Goal: Communication & Community: Answer question/provide support

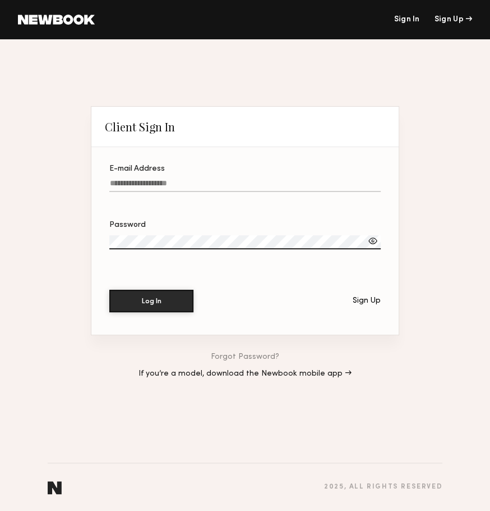
click at [163, 181] on input "E-mail Address" at bounding box center [245, 185] width 272 height 13
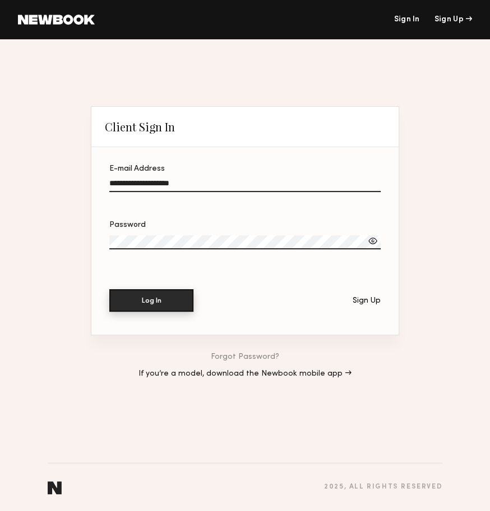
click at [165, 305] on button "Log In" at bounding box center [151, 300] width 84 height 22
click at [373, 240] on div at bounding box center [373, 240] width 11 height 11
click at [209, 184] on input "**********" at bounding box center [245, 185] width 272 height 13
paste input "email"
type input "**********"
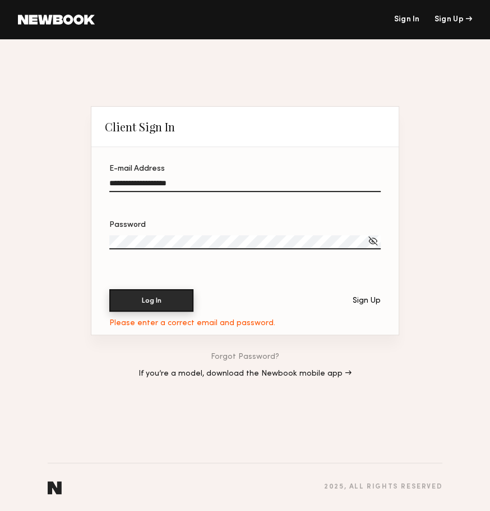
click at [153, 297] on button "Log In" at bounding box center [151, 300] width 84 height 22
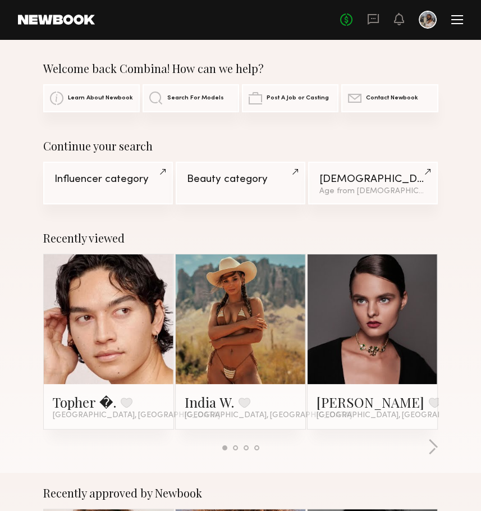
scroll to position [13, 0]
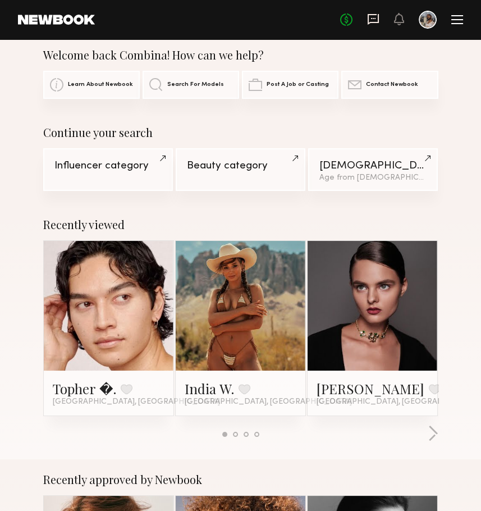
click at [376, 19] on icon at bounding box center [373, 19] width 12 height 12
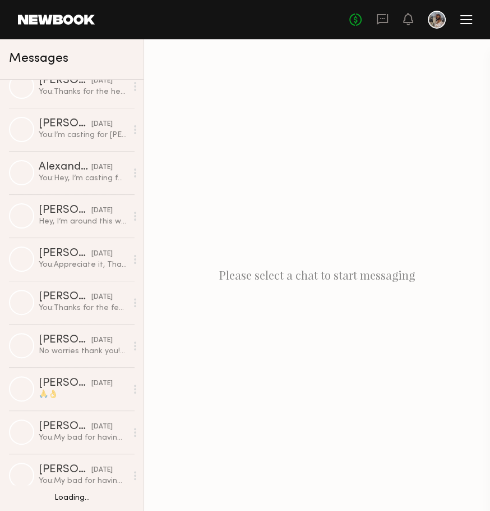
scroll to position [1740, 0]
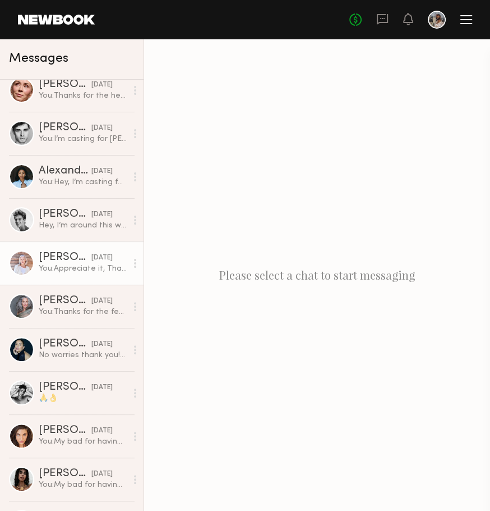
click at [91, 253] on div "03/25/2025" at bounding box center [101, 258] width 21 height 11
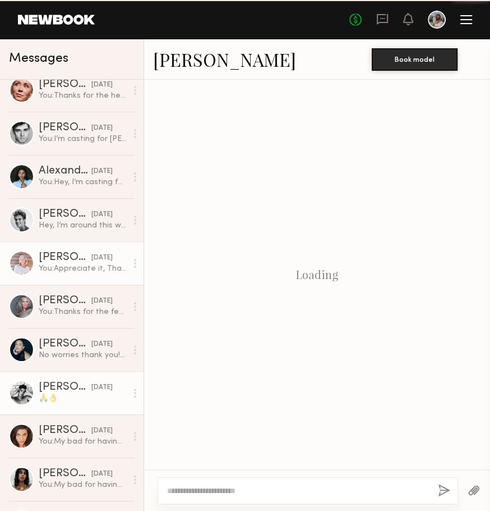
click at [65, 388] on div "Jeffery L." at bounding box center [65, 387] width 53 height 11
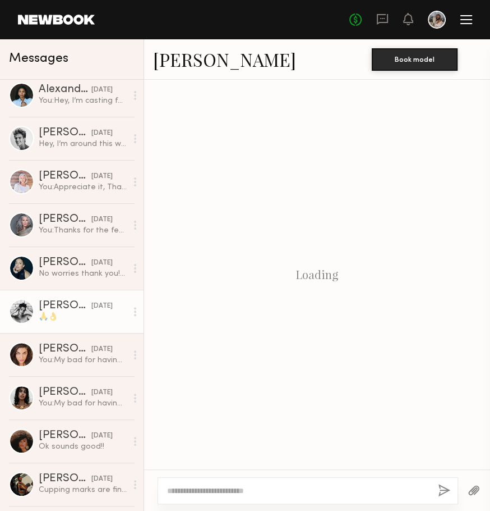
scroll to position [1822, 0]
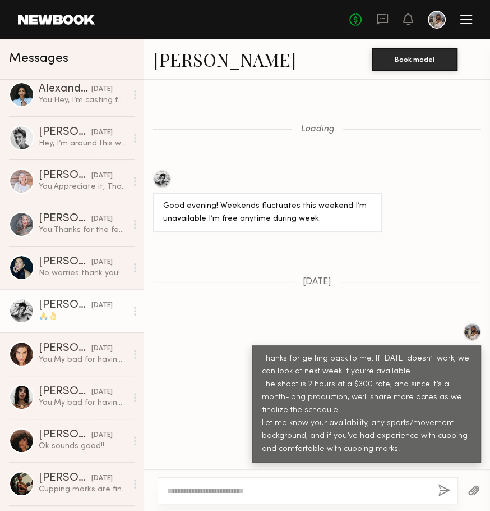
click at [65, 388] on div "Bella O." at bounding box center [65, 391] width 53 height 11
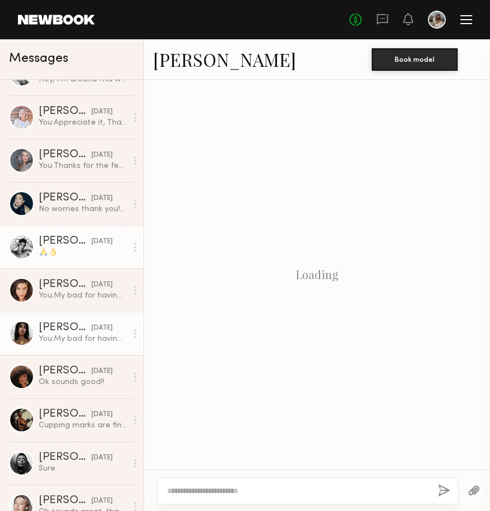
scroll to position [1130, 0]
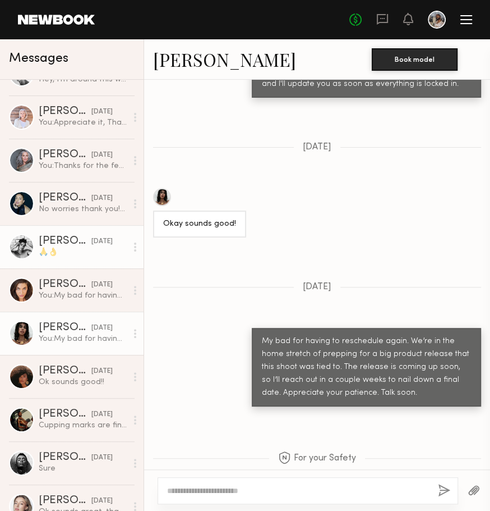
click at [65, 388] on link "KALAY M. 02/20/2025 Ok sounds good!!" at bounding box center [72, 376] width 144 height 43
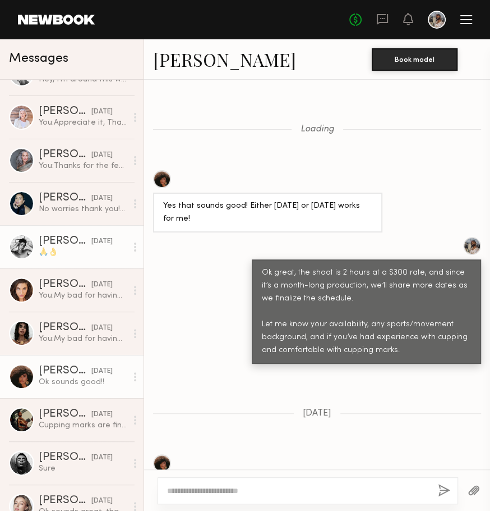
scroll to position [929, 0]
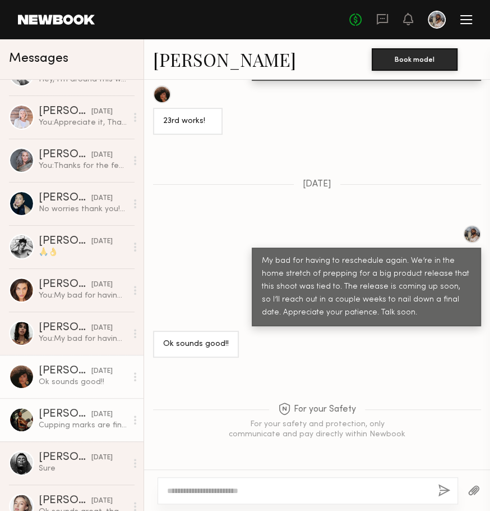
click at [66, 414] on div "Bobby B." at bounding box center [65, 414] width 53 height 11
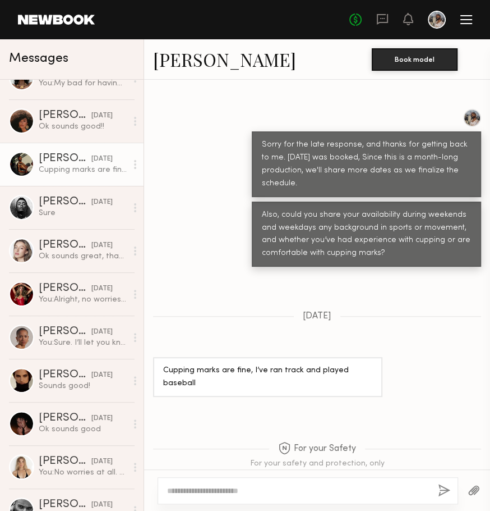
scroll to position [2152, 0]
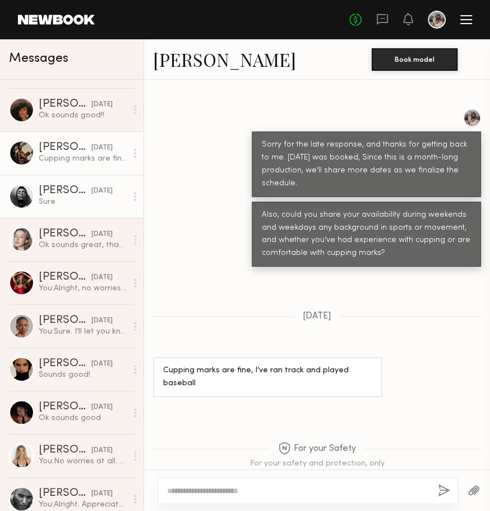
click at [66, 205] on div "Sure" at bounding box center [83, 201] width 88 height 11
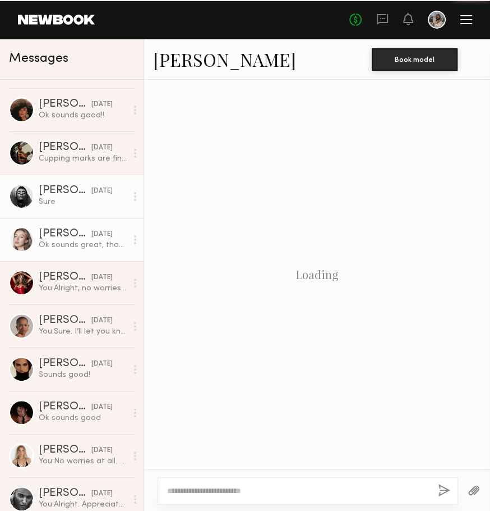
scroll to position [891, 0]
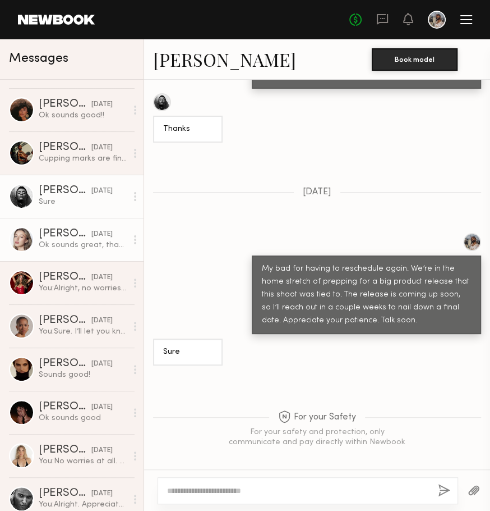
click at [65, 250] on div "Ok sounds great, thank you!" at bounding box center [83, 245] width 88 height 11
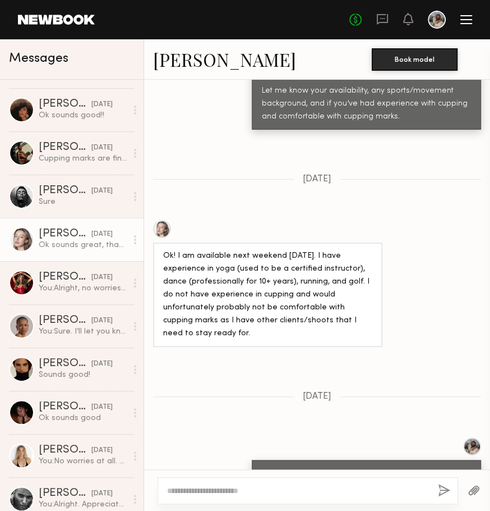
scroll to position [258, 0]
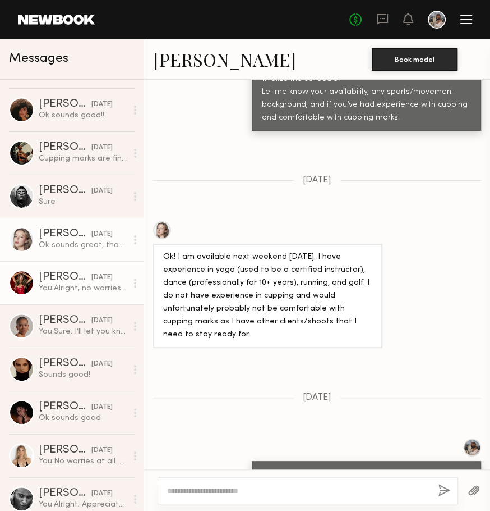
click at [65, 295] on link "Alexia Rae C. 02/20/2025 You: Alright, no worries. We’re in the home stretch of…" at bounding box center [72, 282] width 144 height 43
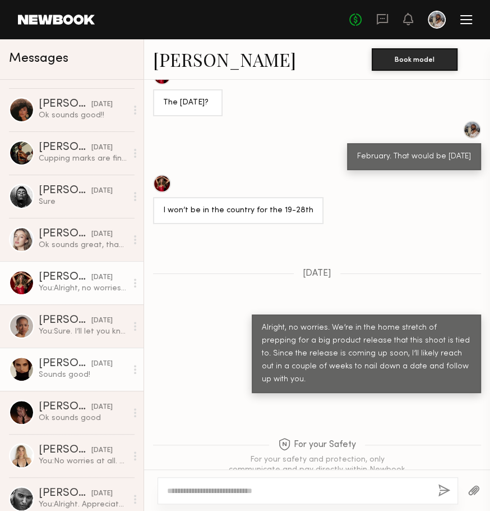
scroll to position [2180, 0]
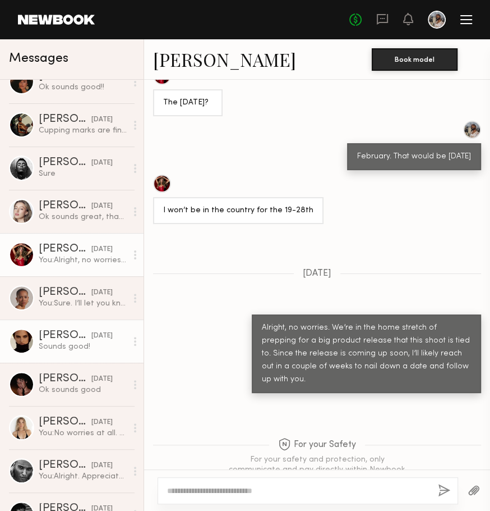
click at [91, 333] on div "02/15/2025" at bounding box center [101, 336] width 21 height 11
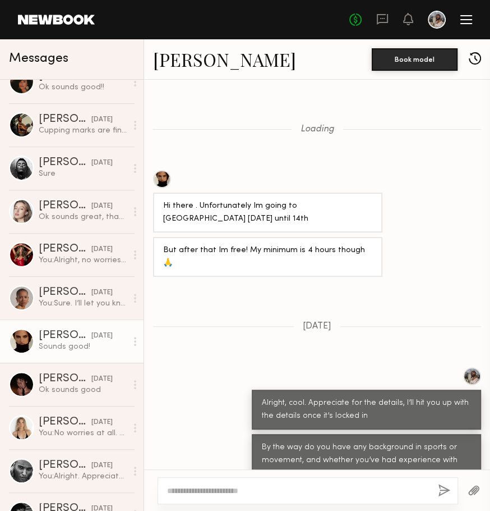
scroll to position [507, 0]
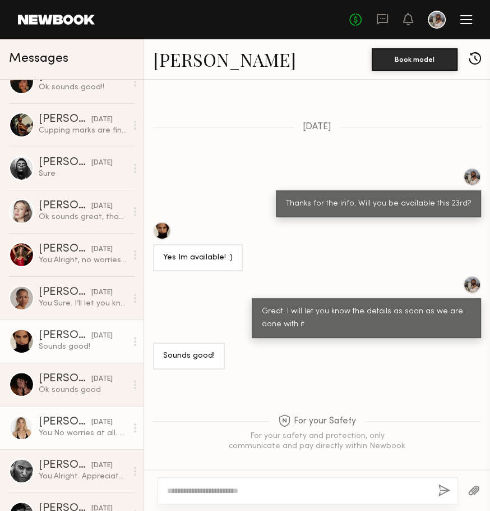
click at [91, 427] on div "02/15/2025" at bounding box center [101, 422] width 21 height 11
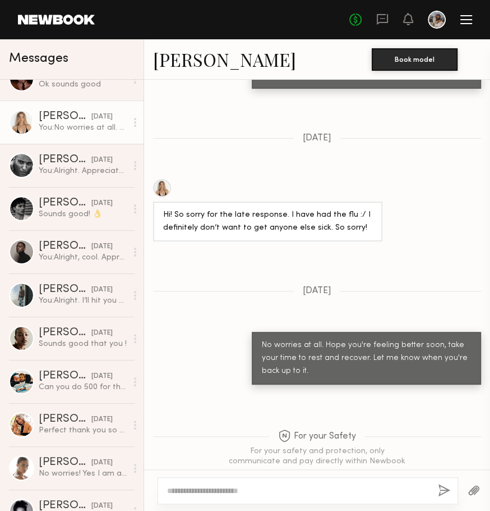
scroll to position [2489, 0]
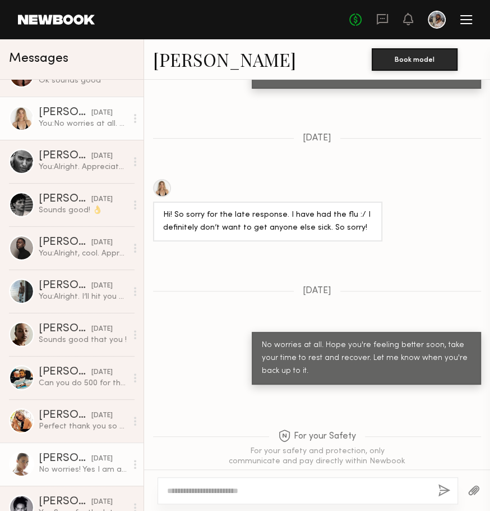
click at [65, 456] on div "Liv M." at bounding box center [65, 458] width 53 height 11
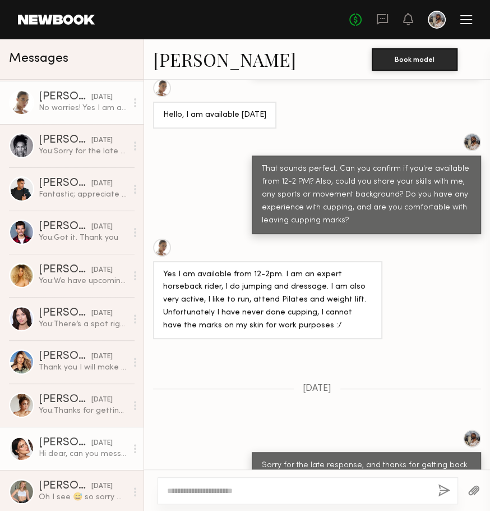
scroll to position [2906, 0]
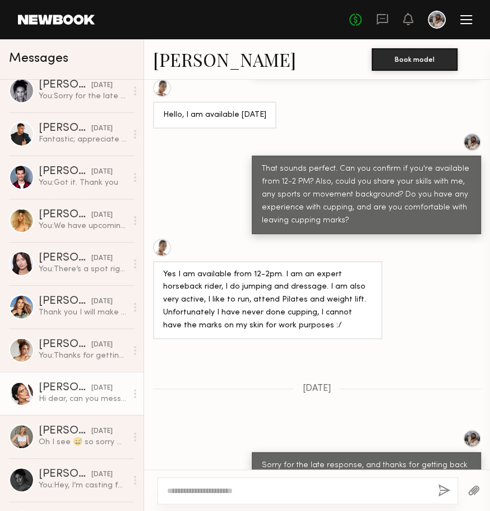
click at [42, 384] on div "Kelsie S." at bounding box center [65, 387] width 53 height 11
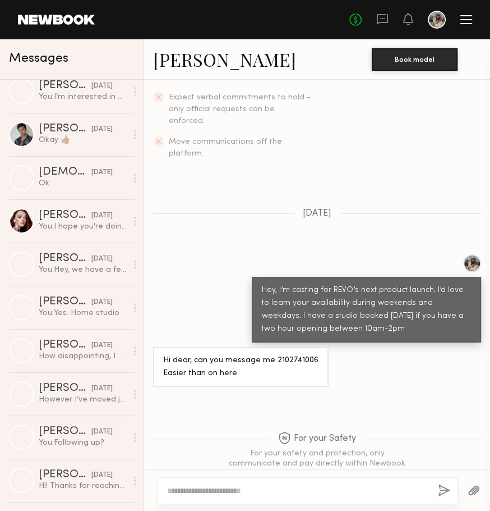
scroll to position [4287, 0]
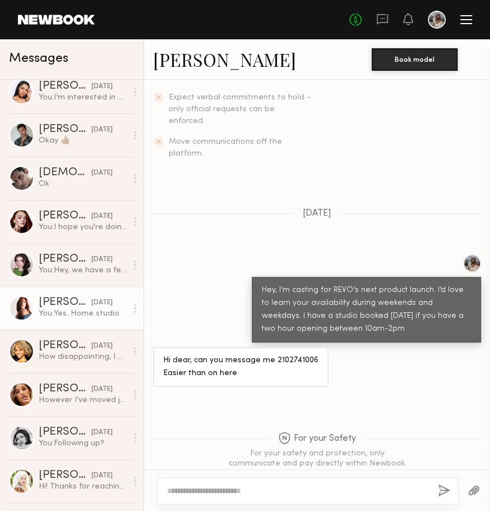
click at [58, 311] on div "You: Yes. Home studio" at bounding box center [83, 313] width 88 height 11
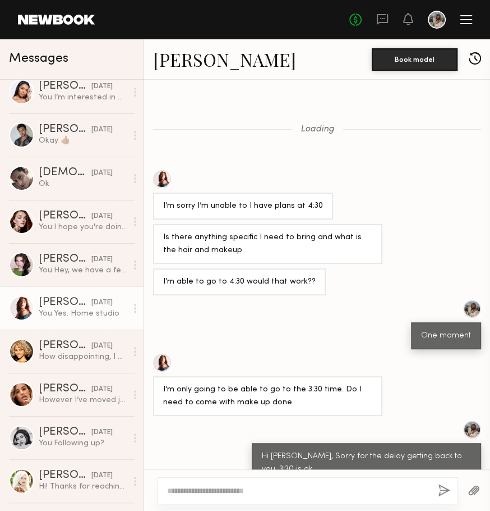
scroll to position [341, 0]
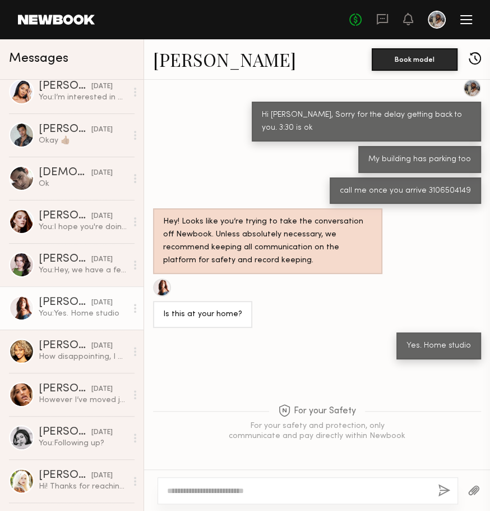
click at [176, 63] on link "Corinne B." at bounding box center [224, 59] width 143 height 24
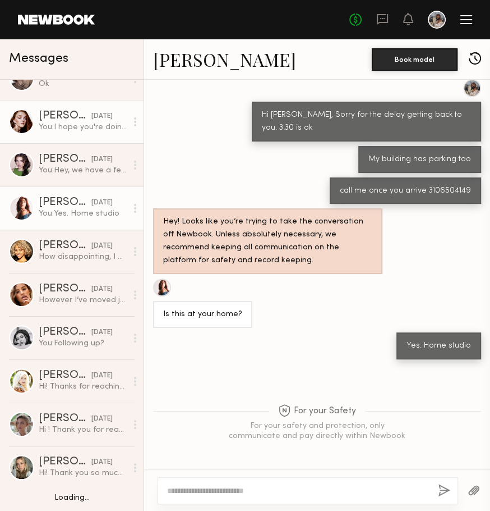
scroll to position [4390, 0]
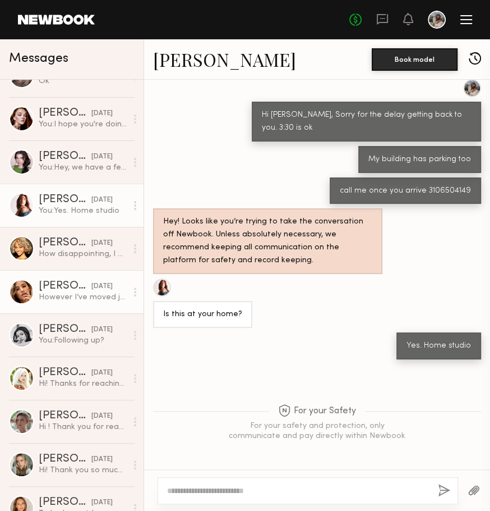
click at [62, 297] on div "However I’ve moved jury duty and can work next week" at bounding box center [83, 297] width 88 height 11
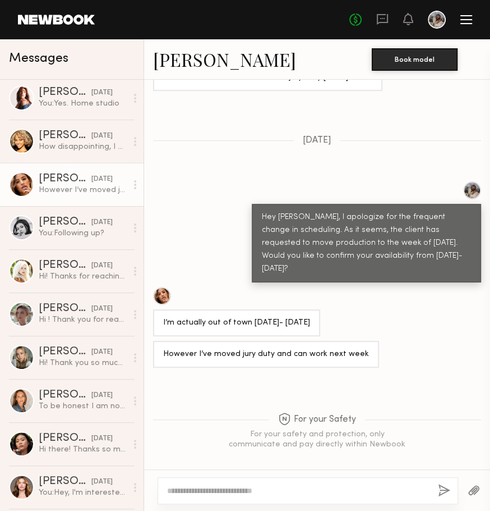
scroll to position [4498, 0]
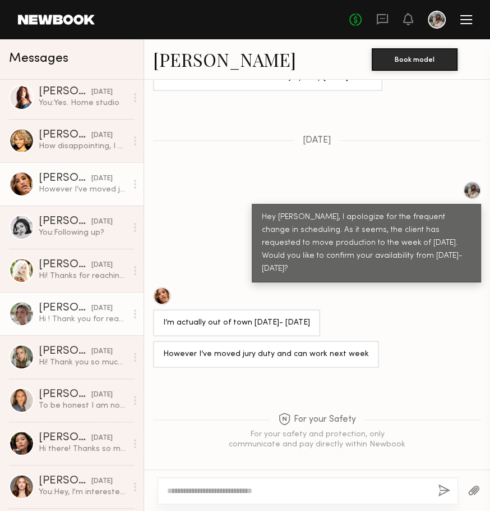
click at [62, 315] on div "Hi ! Thank you for reaching out! What’s the rate for this opportunity?" at bounding box center [83, 319] width 88 height 11
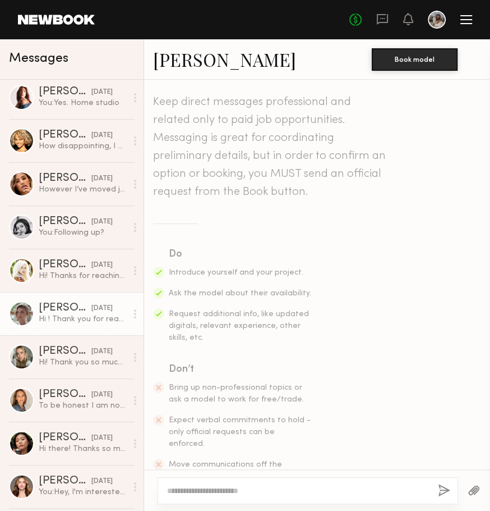
scroll to position [336, 0]
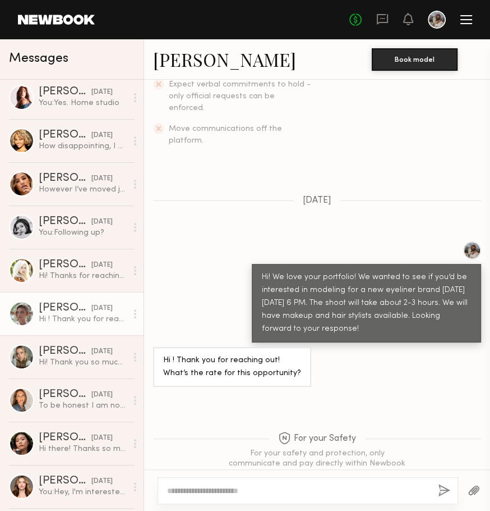
click at [165, 68] on link "Angie K." at bounding box center [224, 59] width 143 height 24
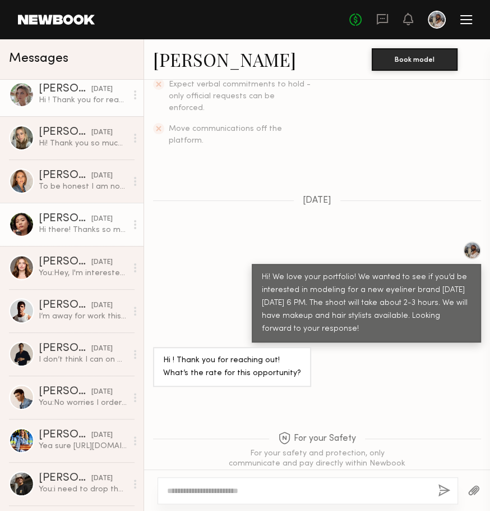
scroll to position [4718, 0]
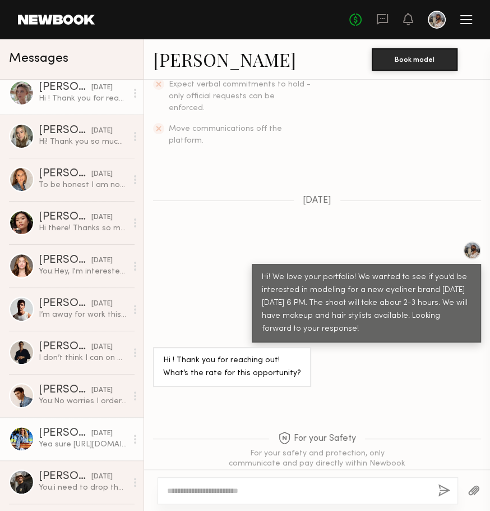
drag, startPoint x: 51, startPoint y: 425, endPoint x: 29, endPoint y: 440, distance: 26.2
click at [29, 440] on div at bounding box center [21, 438] width 25 height 25
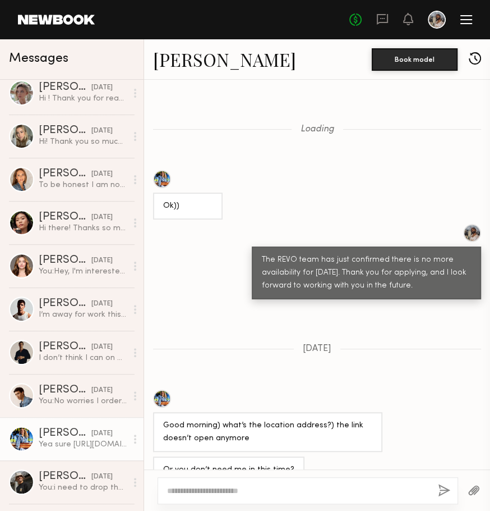
scroll to position [1095, 0]
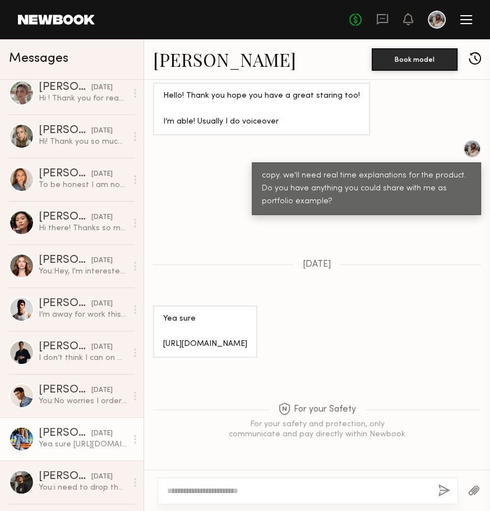
click at [189, 66] on link "Alena P." at bounding box center [224, 59] width 143 height 24
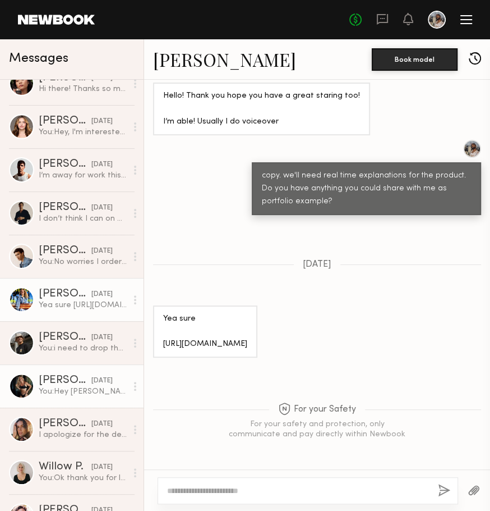
scroll to position [4858, 0]
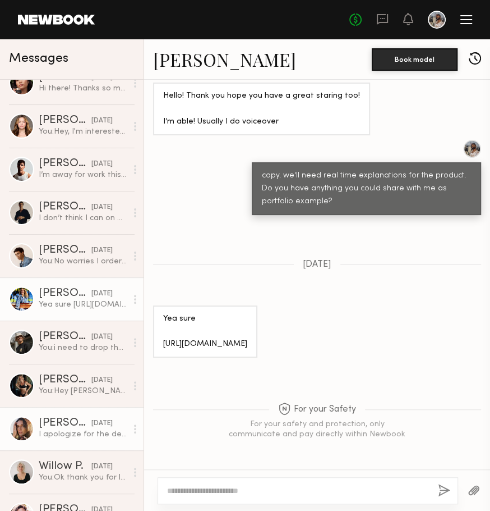
click at [69, 414] on link "Carrie A. 09/13/2023 I apologize for the delay! My instagram is instagram.com/c…" at bounding box center [72, 428] width 144 height 43
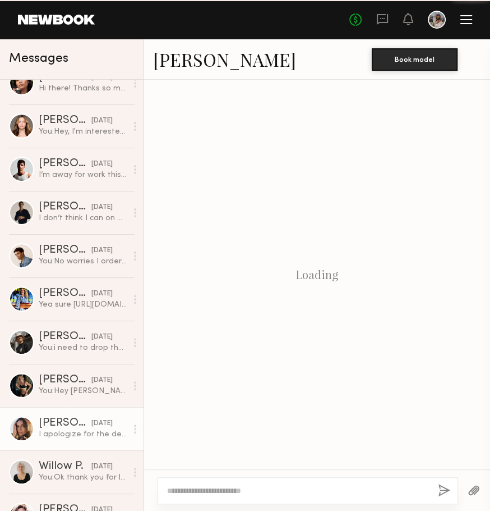
click at [69, 414] on link "Carrie A. 09/13/2023 I apologize for the delay! My instagram is instagram.com/c…" at bounding box center [72, 428] width 144 height 43
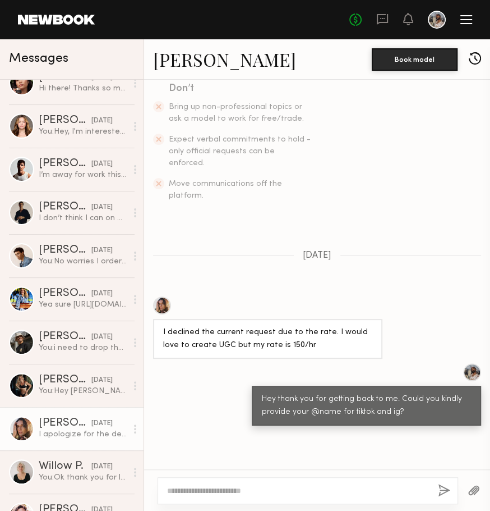
scroll to position [280, 0]
click at [190, 66] on link "Carrie A." at bounding box center [224, 59] width 143 height 24
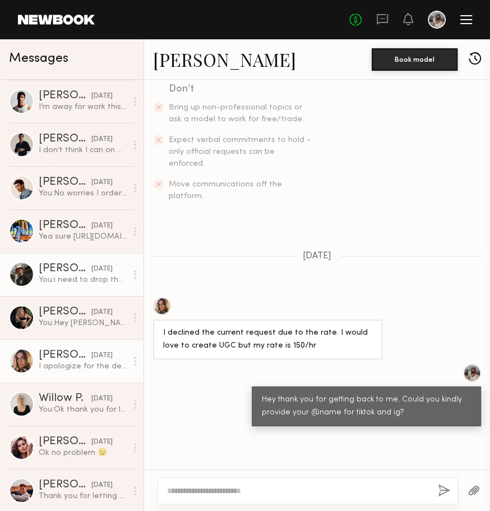
scroll to position [4929, 0]
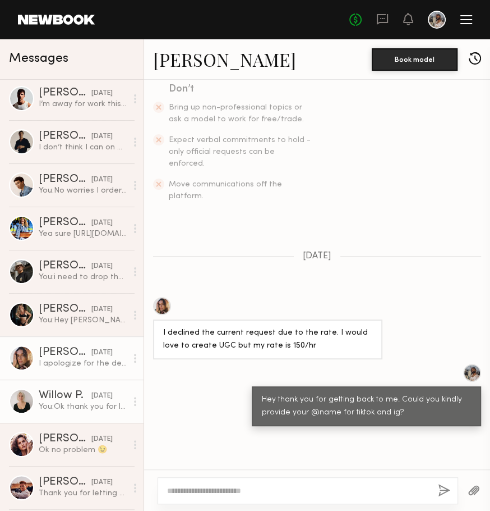
click at [54, 403] on div "You: Ok thank you for letting me know :)" at bounding box center [83, 406] width 88 height 11
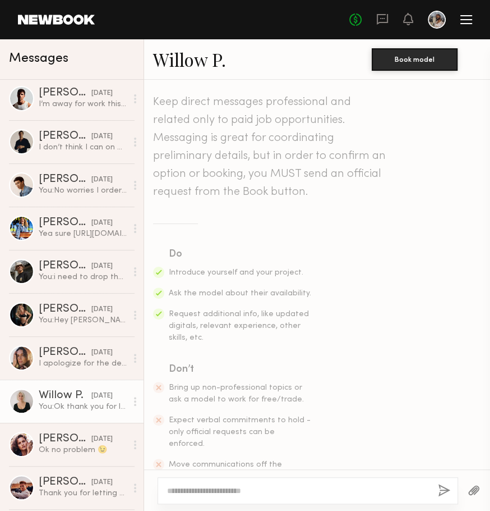
scroll to position [718, 0]
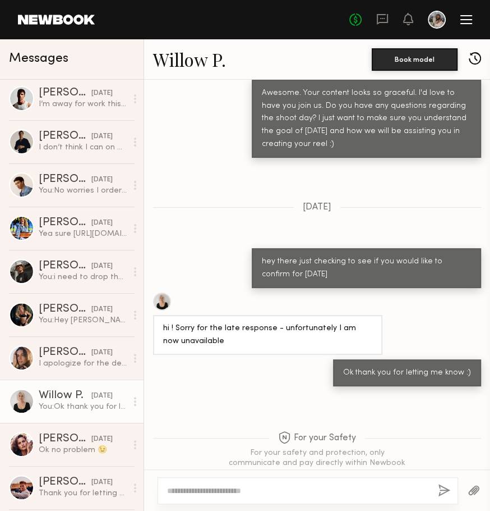
click at [179, 49] on link "Willow P." at bounding box center [189, 59] width 73 height 24
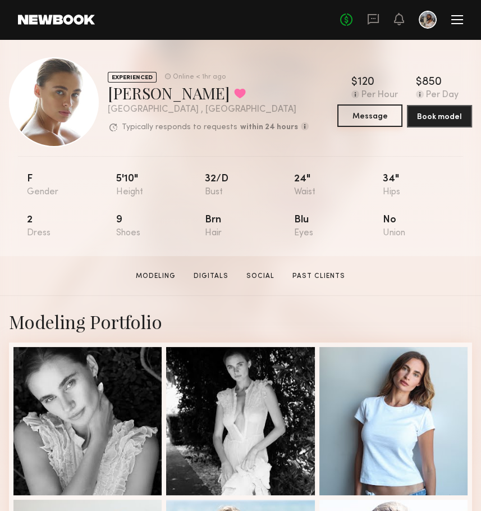
click at [382, 113] on button "Message" at bounding box center [369, 115] width 65 height 22
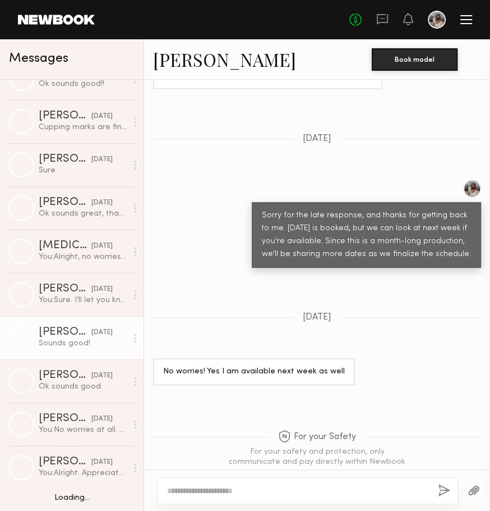
scroll to position [2184, 0]
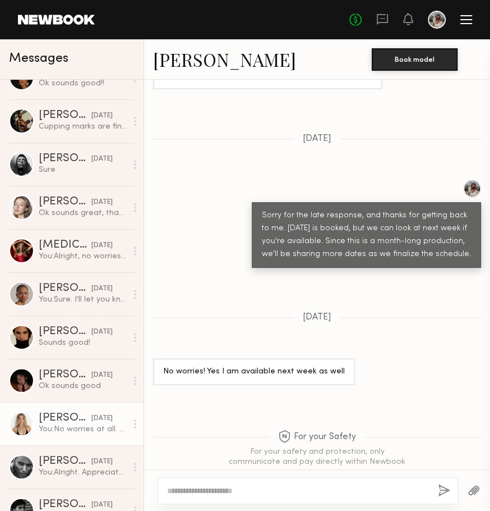
click at [25, 419] on div at bounding box center [21, 423] width 25 height 25
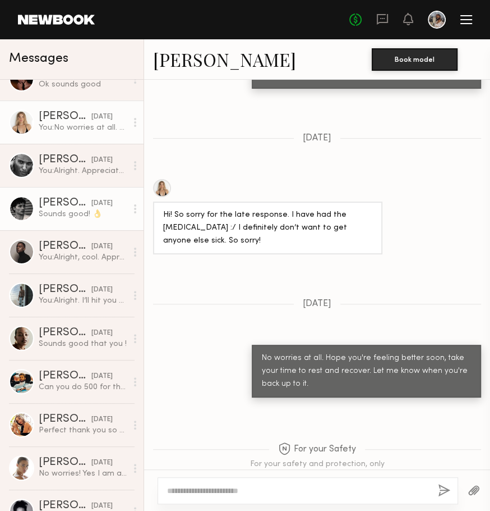
scroll to position [2486, 0]
click at [52, 414] on div "[PERSON_NAME]" at bounding box center [65, 418] width 53 height 11
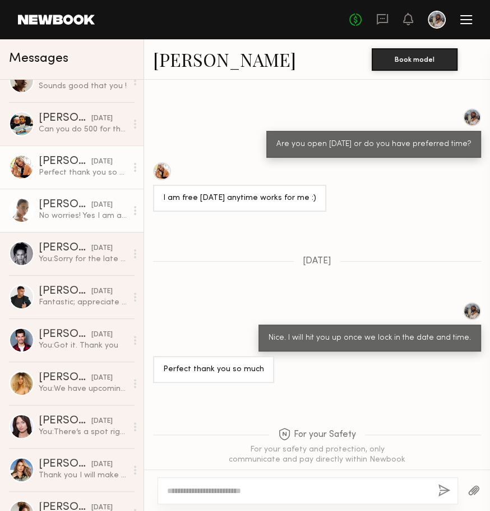
scroll to position [2753, 0]
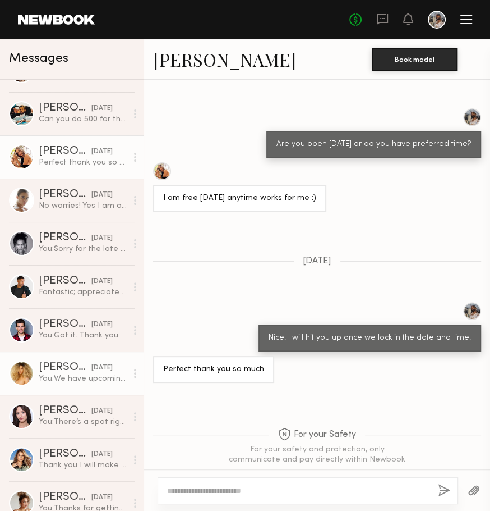
click at [57, 367] on div "[PERSON_NAME]" at bounding box center [65, 367] width 53 height 11
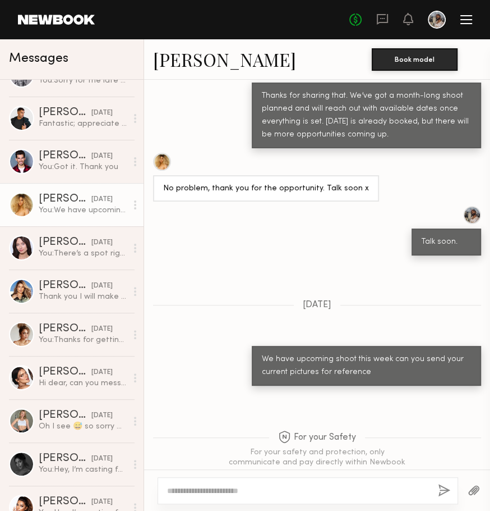
scroll to position [2922, 0]
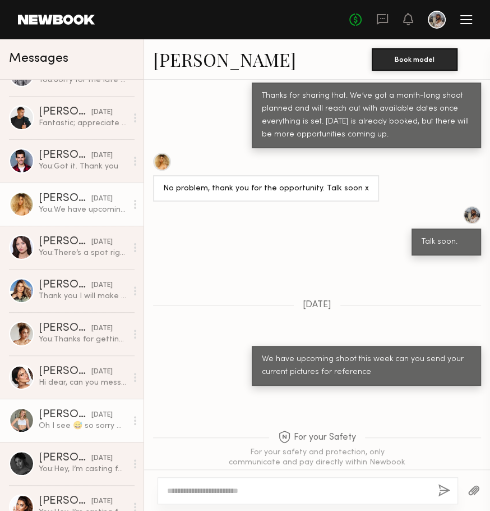
click at [58, 428] on div "Oh I see 😅 so sorry maybe I’m not right fit for this shoot because I have my we…" at bounding box center [83, 425] width 88 height 11
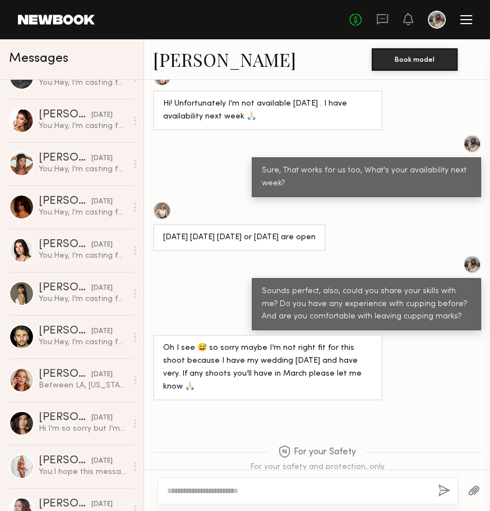
scroll to position [3309, 0]
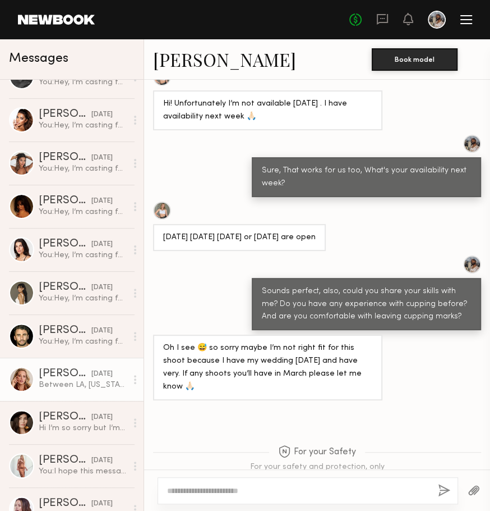
click at [58, 383] on div "Between LA, Kentucky, and Florida" at bounding box center [83, 384] width 88 height 11
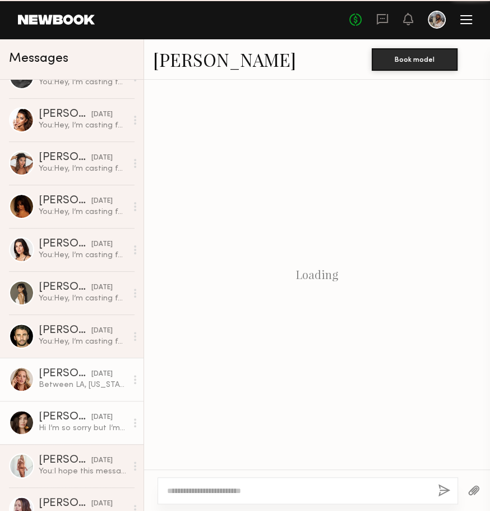
click at [63, 427] on div "Hi I’m so sorry but I’m not available tomorrow, is that the only shoot date ava…" at bounding box center [83, 428] width 88 height 11
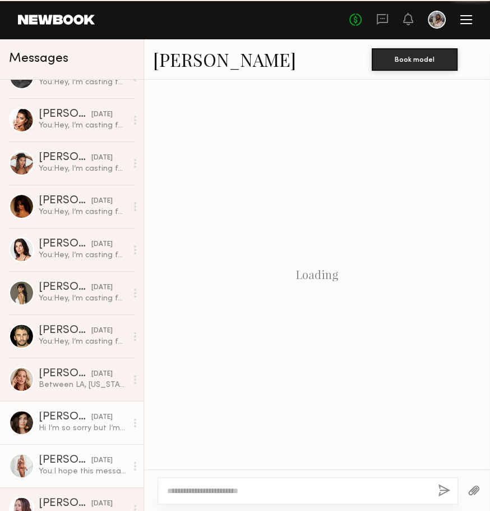
click at [62, 469] on div "You: I hope this message finds you well. REVO would like to invite you to the n…" at bounding box center [83, 471] width 88 height 11
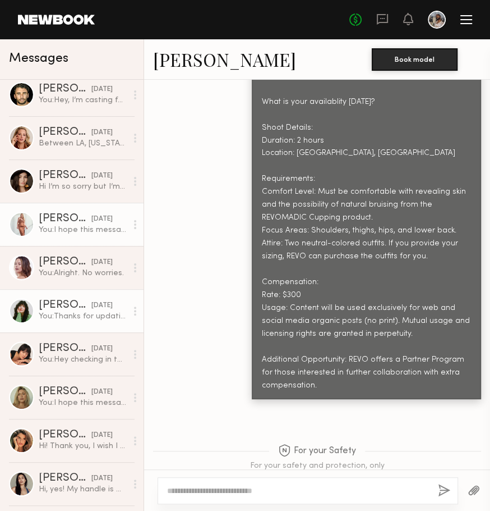
scroll to position [3607, 0]
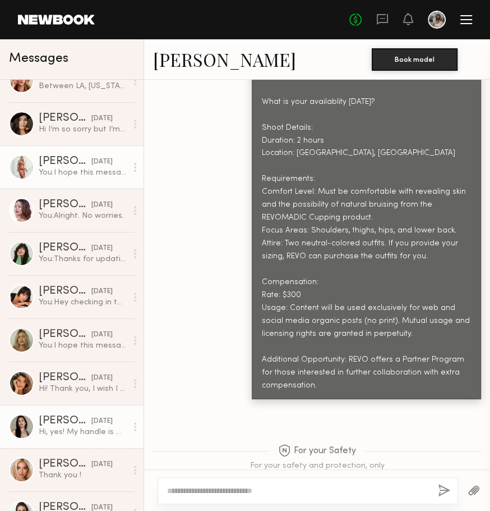
click at [66, 419] on div "Sharon C." at bounding box center [65, 420] width 53 height 11
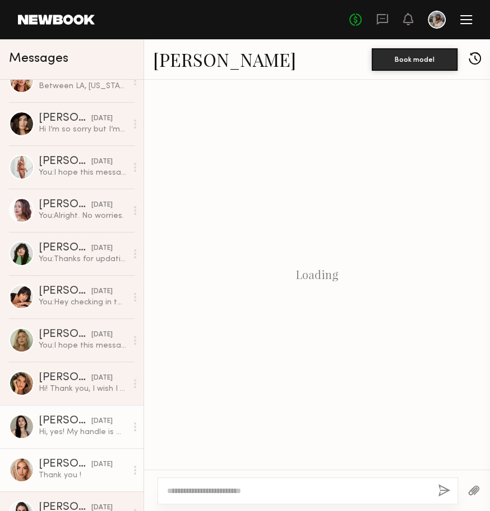
scroll to position [655, 0]
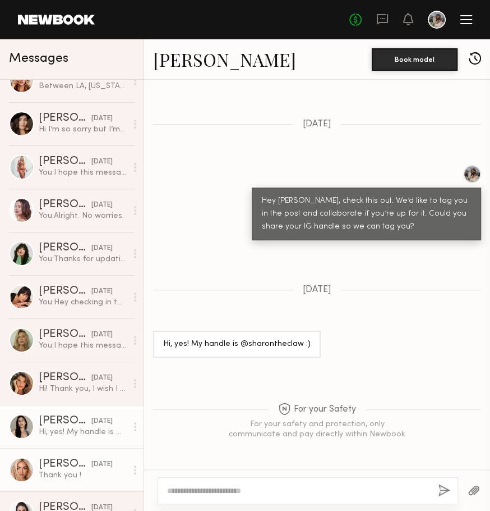
click at [68, 473] on div "Thank you !" at bounding box center [83, 475] width 88 height 11
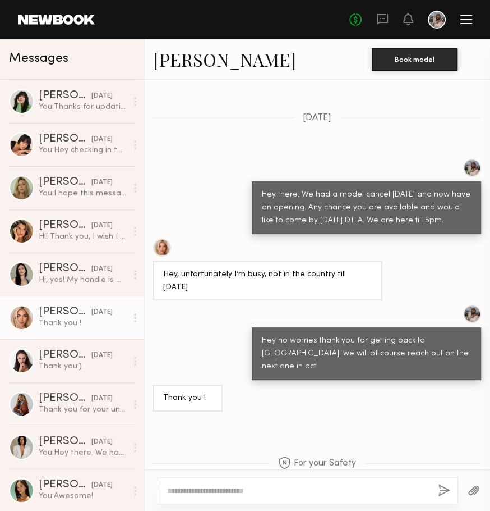
scroll to position [3760, 0]
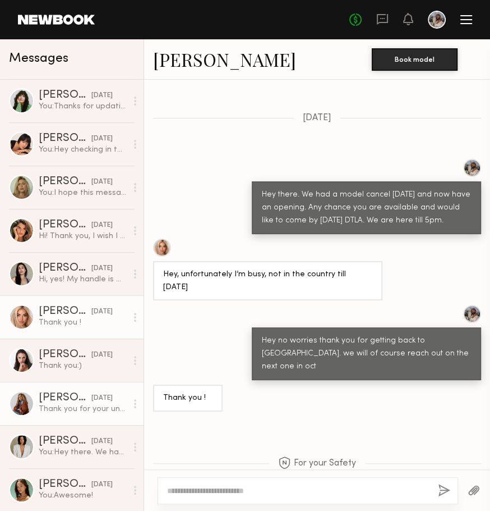
click at [65, 404] on div "Thank you for your understanding! Hope we get to work together soon!" at bounding box center [83, 408] width 88 height 11
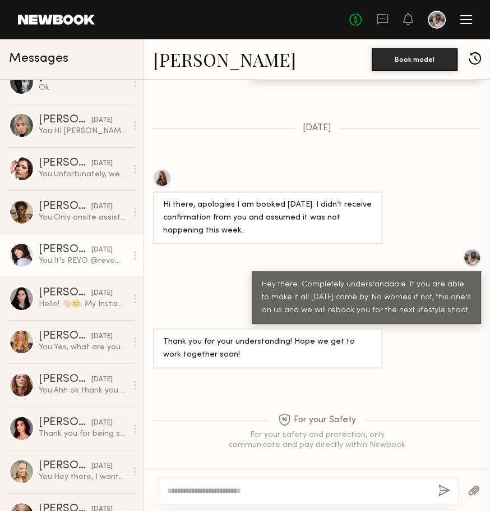
scroll to position [5464, 0]
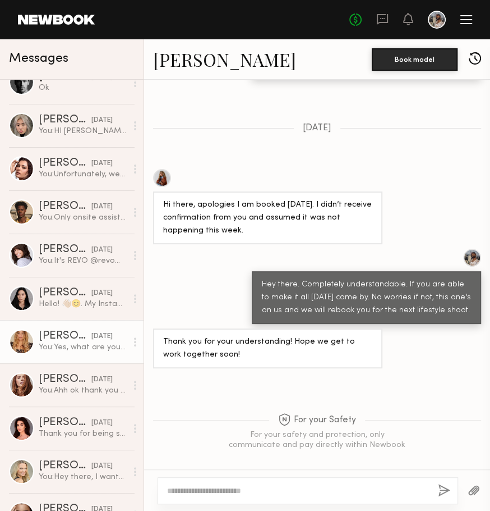
drag, startPoint x: 73, startPoint y: 342, endPoint x: 75, endPoint y: 337, distance: 5.9
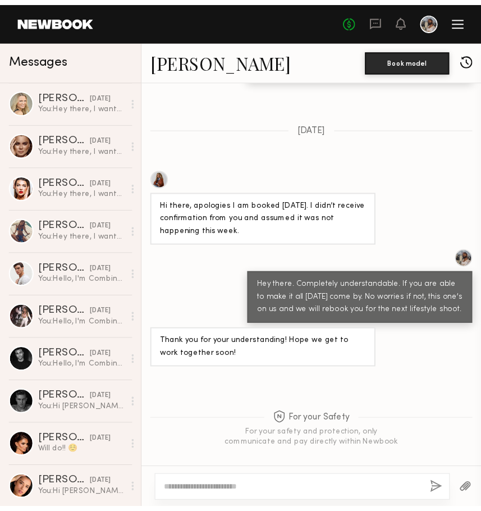
scroll to position [5834, 0]
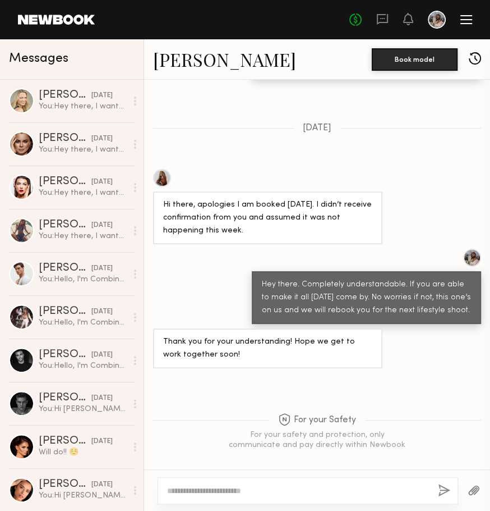
click at [471, 20] on div at bounding box center [467, 19] width 12 height 9
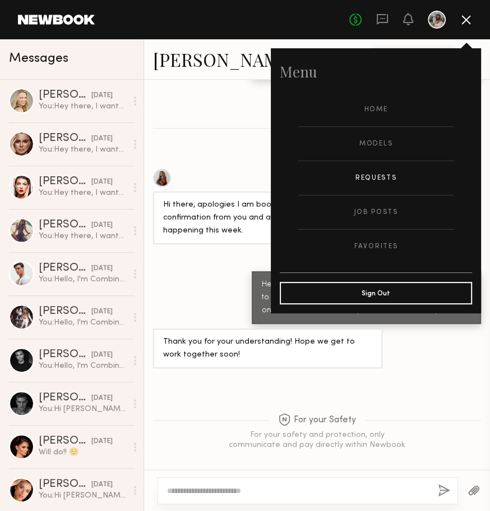
click at [375, 180] on link "Requests" at bounding box center [376, 178] width 157 height 34
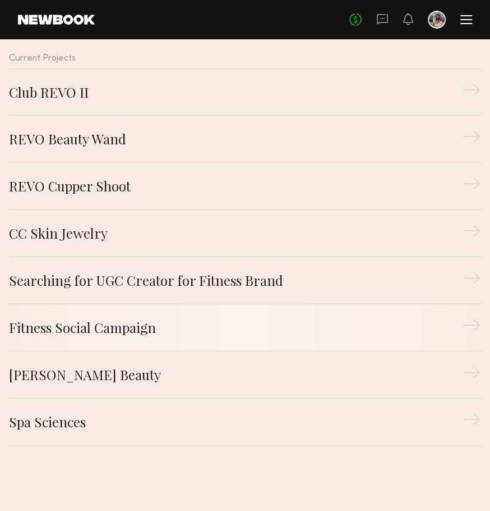
click at [204, 325] on div "Fitness Social Campaign" at bounding box center [236, 327] width 454 height 20
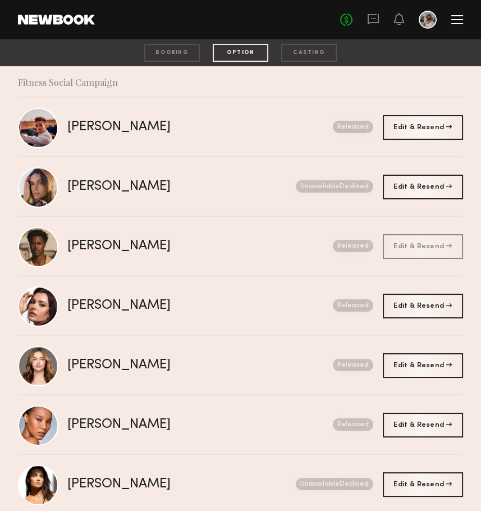
click at [453, 14] on div "No fees up to $5,000" at bounding box center [401, 20] width 123 height 18
click at [455, 21] on div at bounding box center [457, 19] width 12 height 9
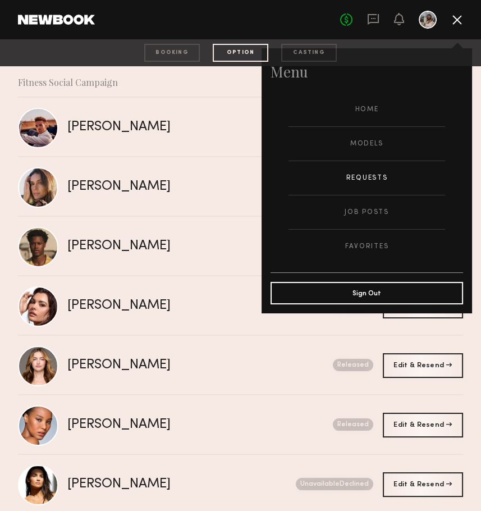
click at [355, 176] on link "Requests" at bounding box center [366, 178] width 157 height 34
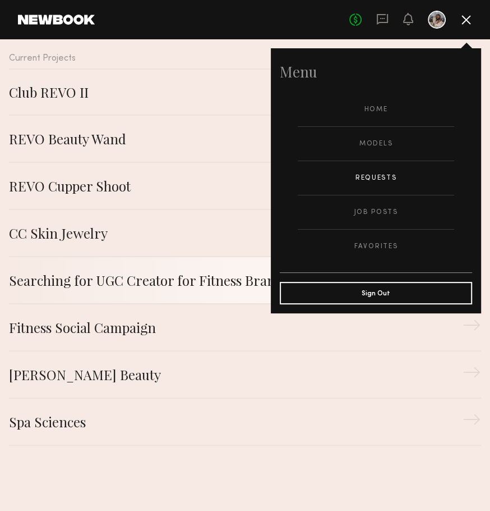
click at [86, 288] on div "Searching for UGC Creator for Fitness Brand" at bounding box center [236, 280] width 454 height 20
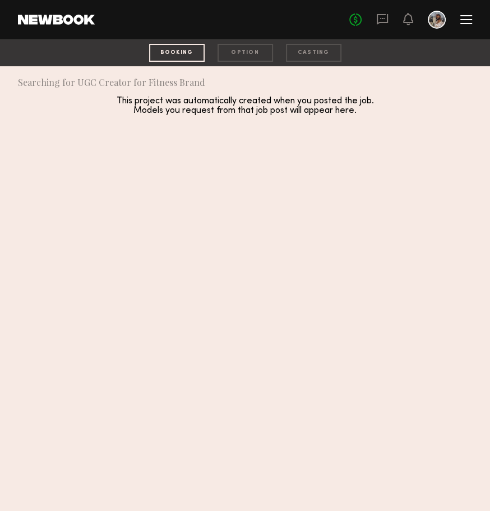
click at [466, 20] on div at bounding box center [467, 19] width 12 height 1
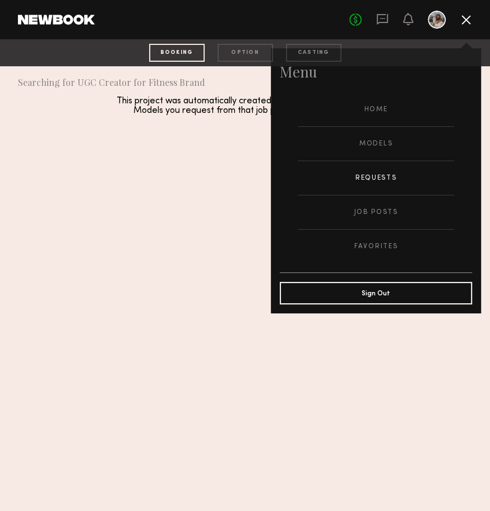
click at [368, 177] on link "Requests" at bounding box center [376, 178] width 157 height 34
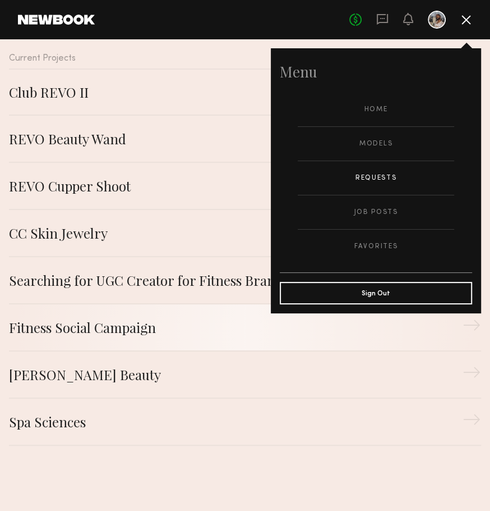
click at [89, 322] on div "Fitness Social Campaign" at bounding box center [236, 327] width 454 height 20
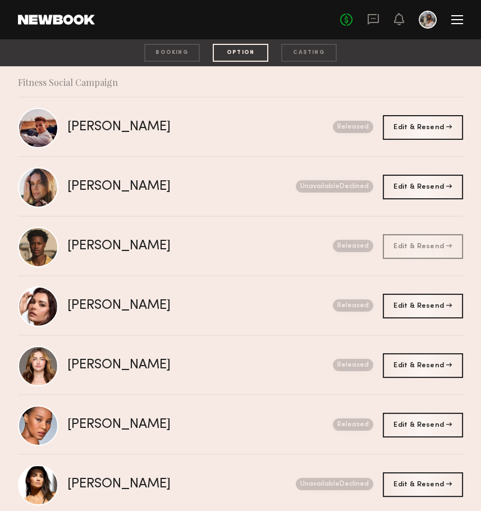
click at [299, 51] on div "casting" at bounding box center [309, 53] width 56 height 18
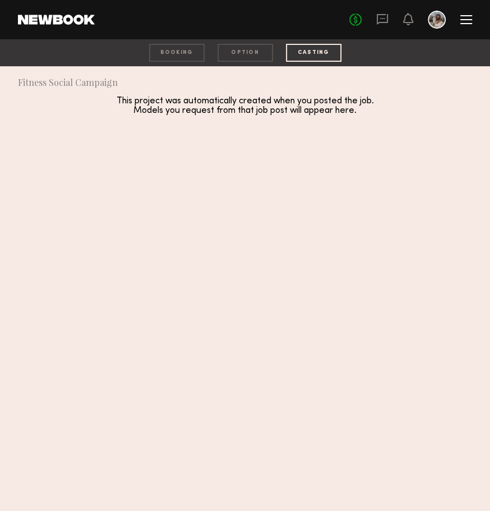
click at [245, 48] on div "option" at bounding box center [246, 53] width 56 height 18
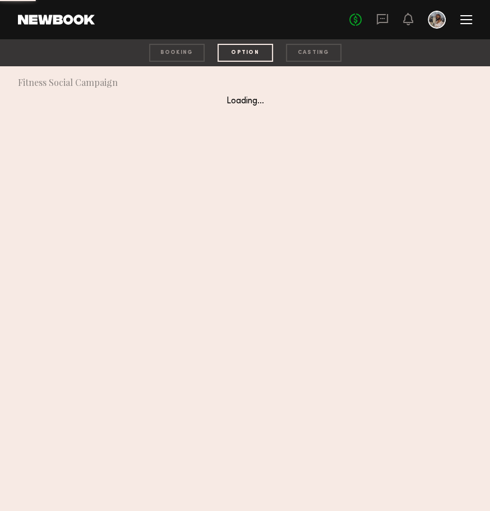
click at [176, 53] on div "booking" at bounding box center [177, 53] width 56 height 18
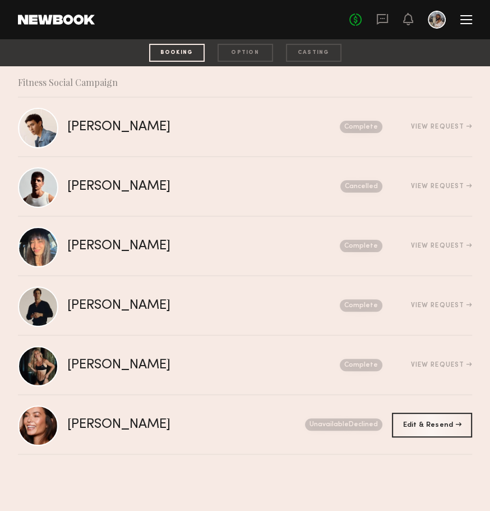
click at [467, 15] on div "No fees up to $5,000" at bounding box center [411, 20] width 123 height 18
click at [466, 18] on div at bounding box center [467, 19] width 12 height 9
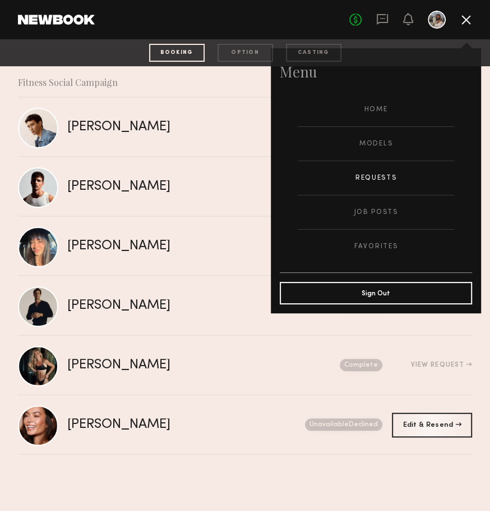
click at [373, 175] on link "Requests" at bounding box center [376, 178] width 157 height 34
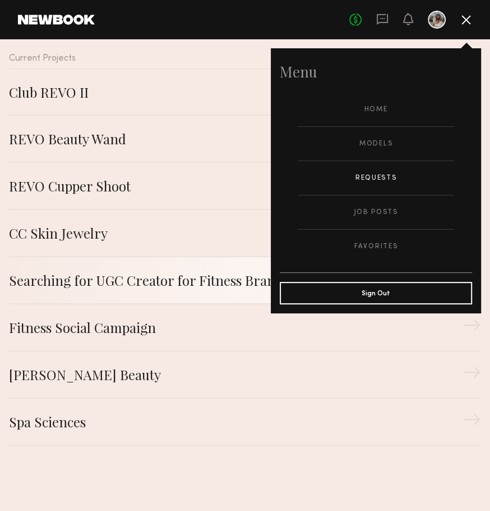
click at [94, 280] on div "Searching for UGC Creator for Fitness Brand" at bounding box center [236, 280] width 454 height 20
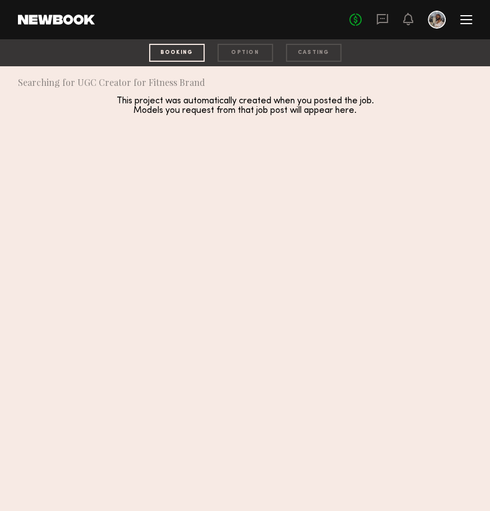
click at [251, 56] on div "option" at bounding box center [246, 53] width 56 height 18
click at [320, 46] on div "casting" at bounding box center [314, 53] width 56 height 18
click at [467, 18] on div at bounding box center [467, 19] width 12 height 9
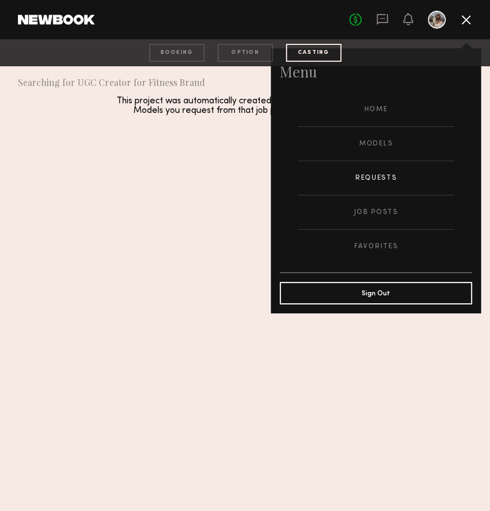
click at [369, 182] on link "Requests" at bounding box center [376, 178] width 157 height 34
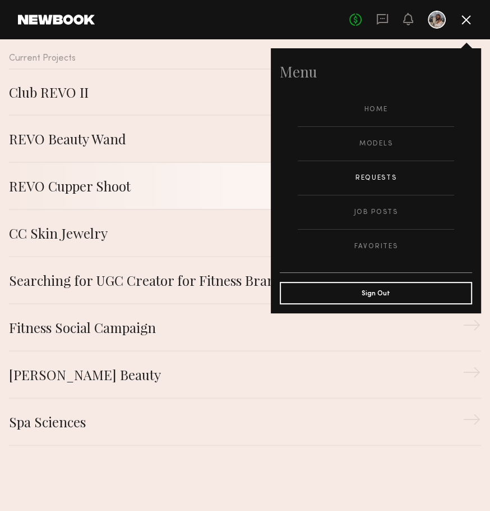
click at [99, 186] on div "REVO Cupper Shoot" at bounding box center [236, 186] width 454 height 20
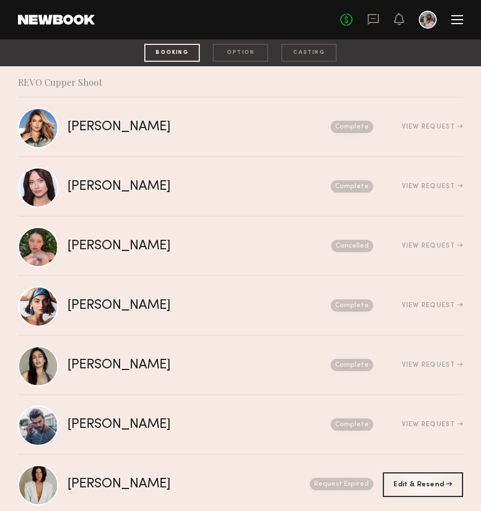
click at [329, 54] on div "casting" at bounding box center [309, 53] width 56 height 18
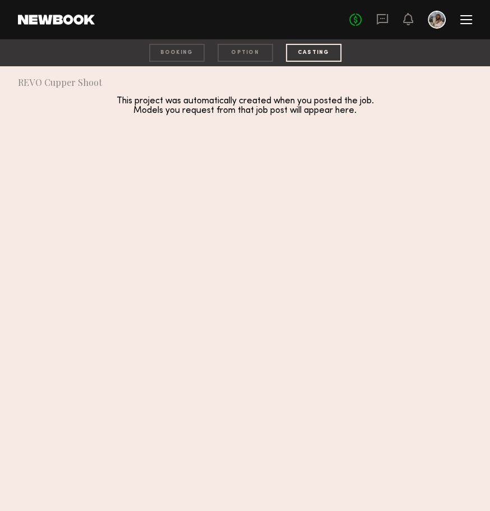
click at [254, 50] on div "option" at bounding box center [246, 53] width 56 height 18
click at [463, 22] on div at bounding box center [467, 19] width 12 height 9
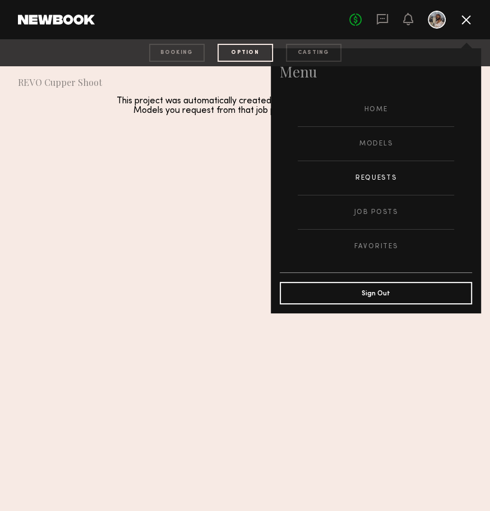
click at [235, 7] on header "Home Models Requests Job Posts Favorites Sign Out No fees up to $5,000" at bounding box center [245, 19] width 490 height 39
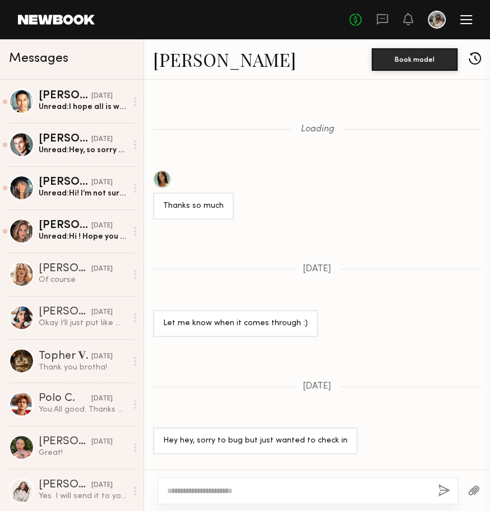
scroll to position [604, 0]
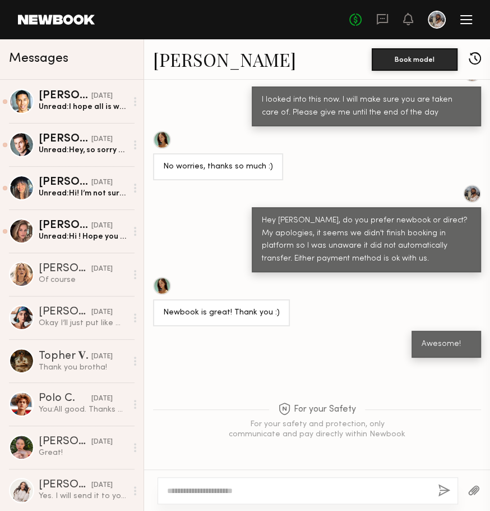
click at [175, 62] on link "Ana J." at bounding box center [224, 59] width 143 height 24
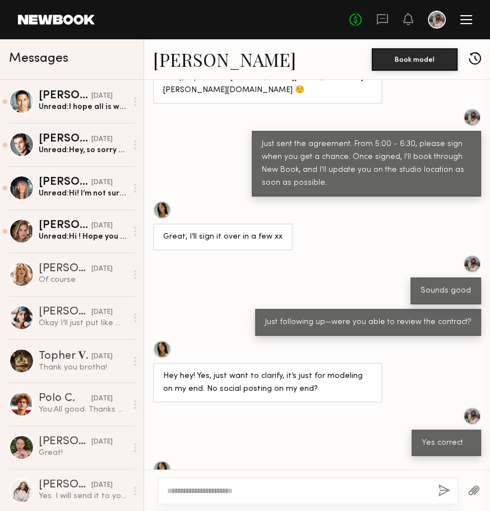
scroll to position [2819, 0]
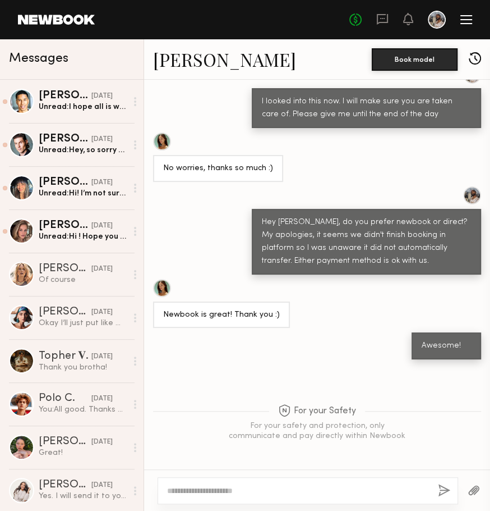
click at [186, 63] on link "Ana J." at bounding box center [224, 59] width 143 height 24
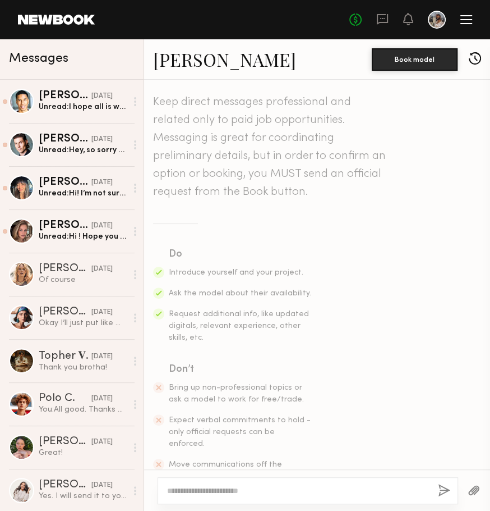
scroll to position [378, 0]
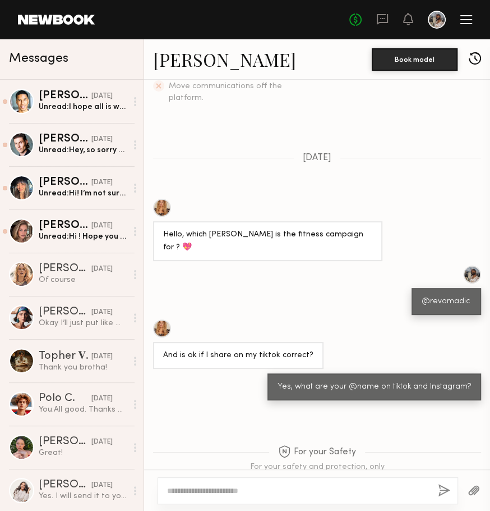
click at [192, 59] on link "Maria S." at bounding box center [224, 59] width 143 height 24
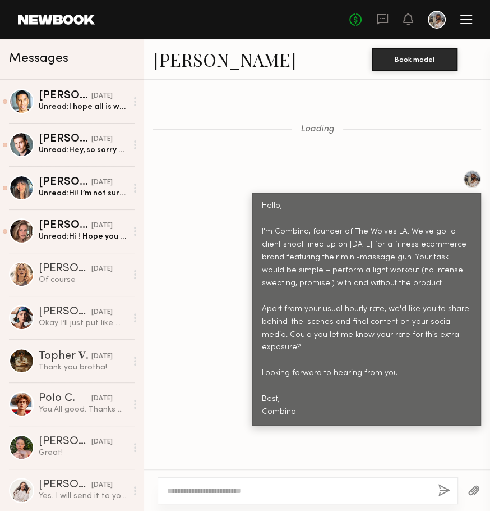
scroll to position [1420, 0]
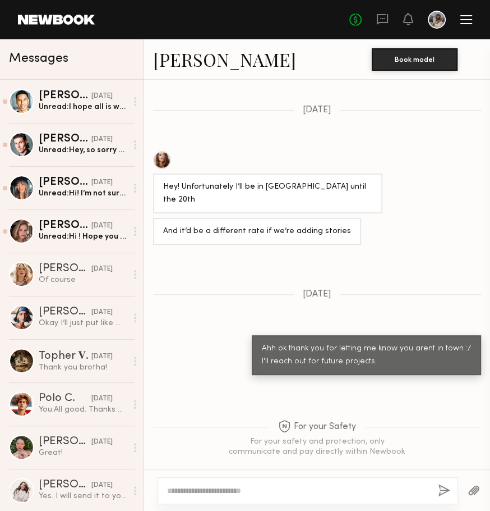
click at [212, 64] on link "[PERSON_NAME]" at bounding box center [224, 59] width 143 height 24
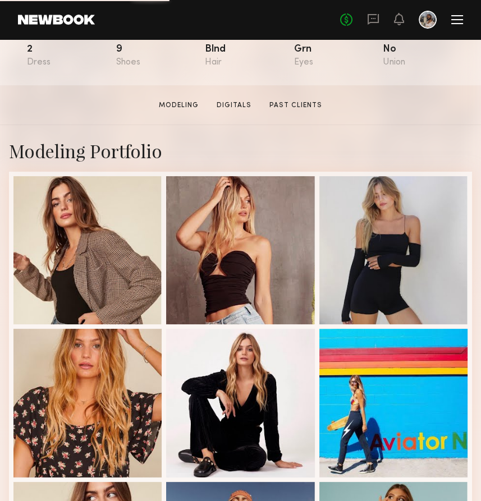
scroll to position [191, 0]
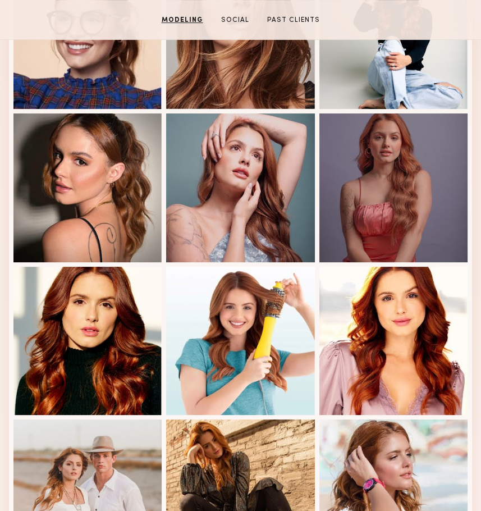
scroll to position [391, 0]
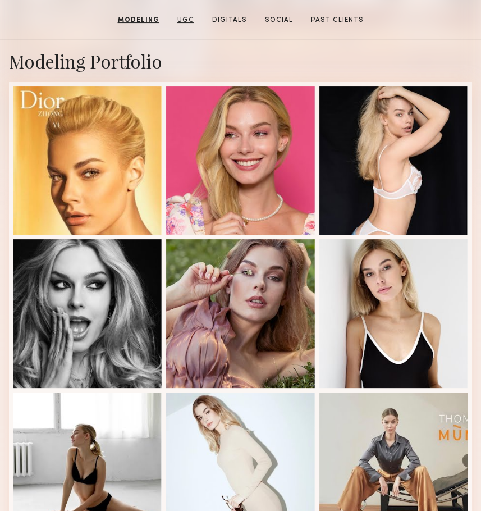
scroll to position [261, 0]
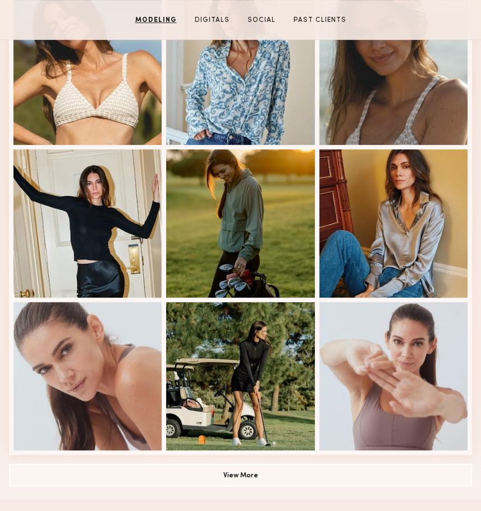
scroll to position [504, 0]
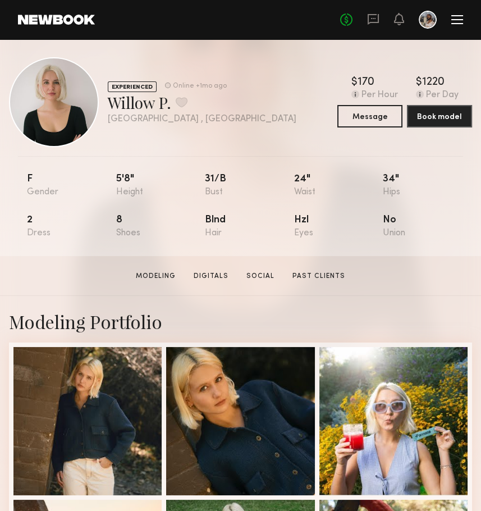
click at [171, 149] on div "EXPERIENCED Online +1mo ago Willow P. Favorite [GEOGRAPHIC_DATA] , [GEOGRAPHIC_…" at bounding box center [240, 147] width 481 height 217
